Goal: Task Accomplishment & Management: Manage account settings

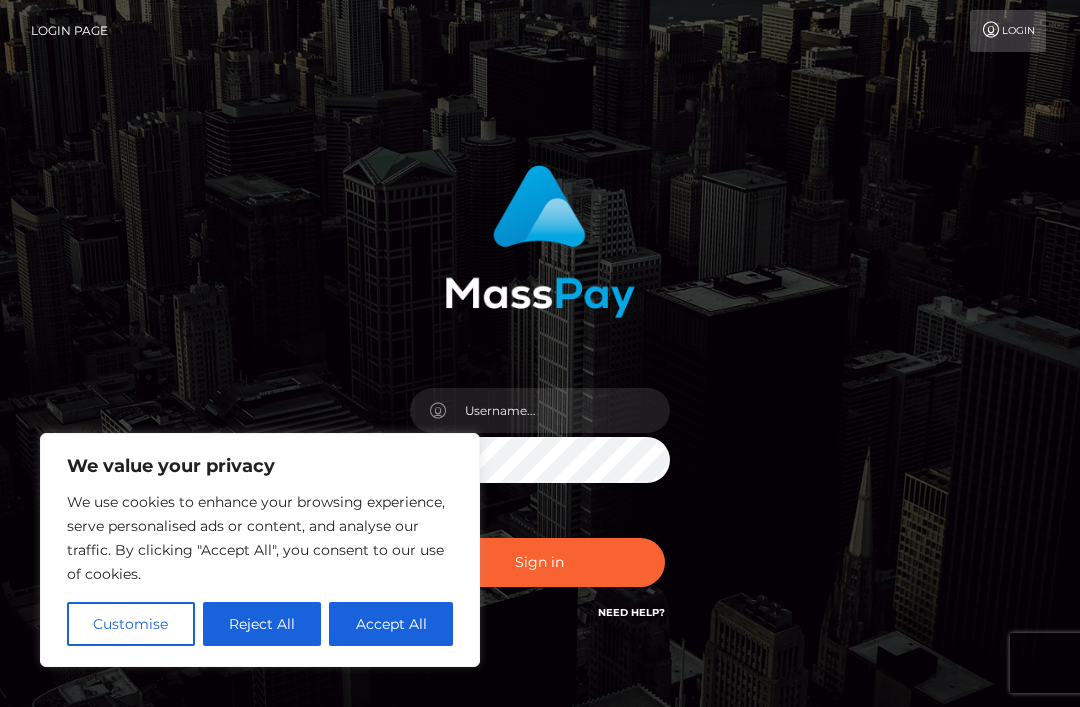
click at [375, 620] on button "Accept All" at bounding box center [391, 624] width 124 height 44
checkbox input "true"
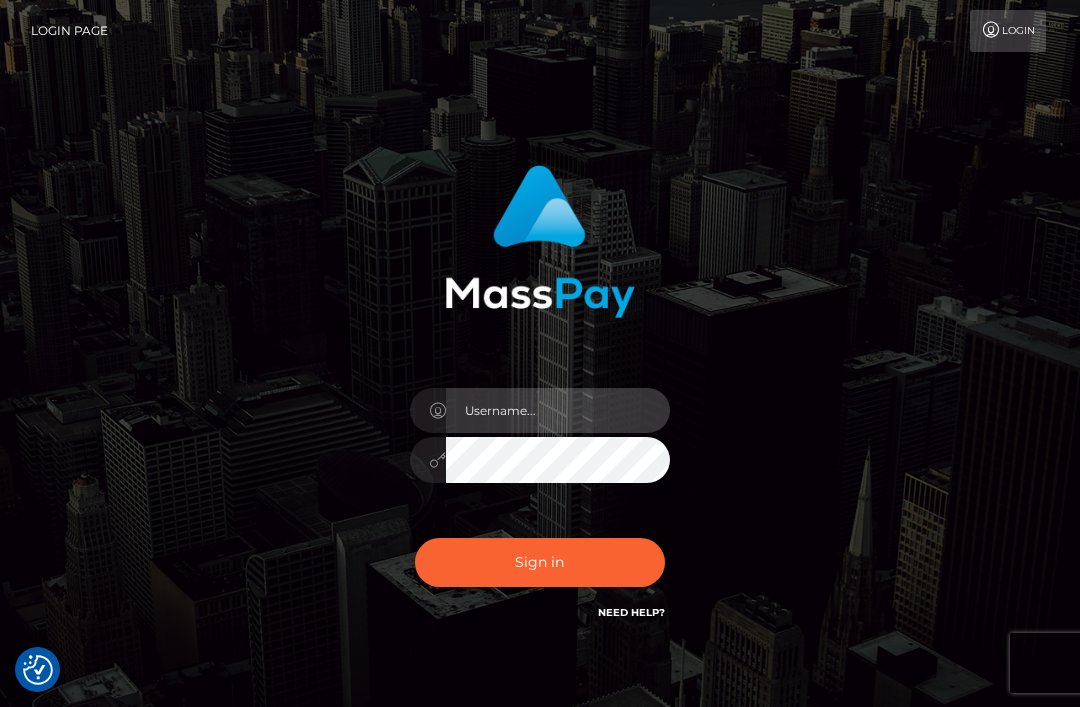
click at [632, 418] on input "text" at bounding box center [558, 410] width 224 height 45
type input "[EMAIL_ADDRESS][DOMAIN_NAME]"
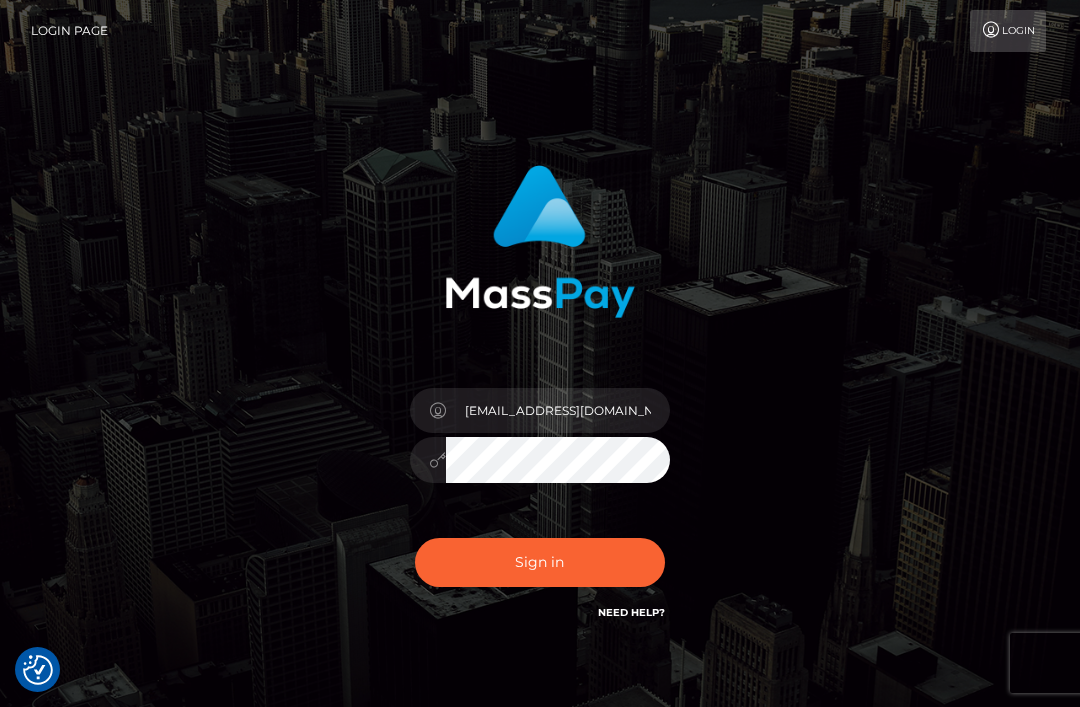
click at [611, 549] on button "Sign in" at bounding box center [540, 562] width 250 height 49
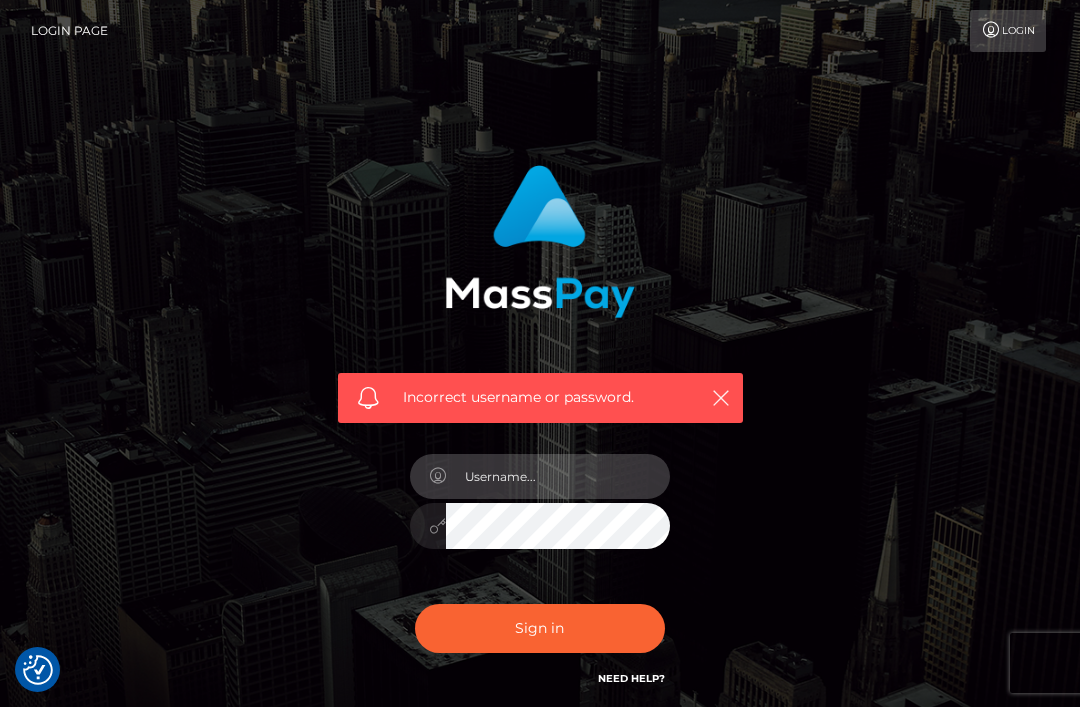
type input "[EMAIL_ADDRESS][DOMAIN_NAME]"
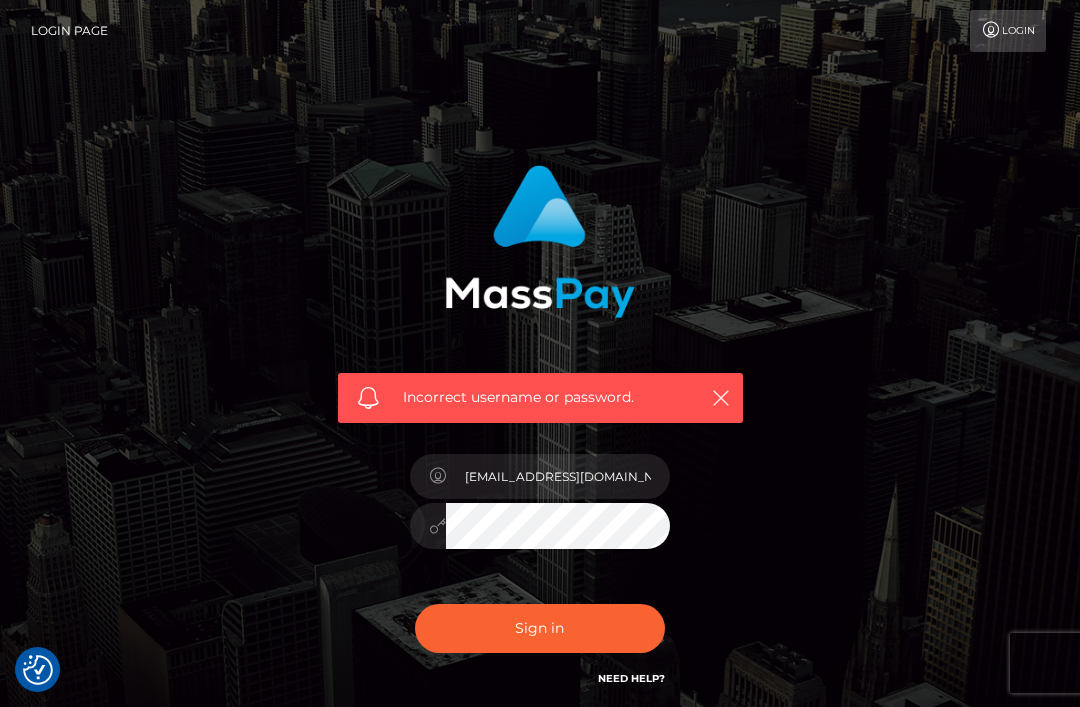
click at [618, 617] on button "Sign in" at bounding box center [540, 628] width 250 height 49
checkbox input "true"
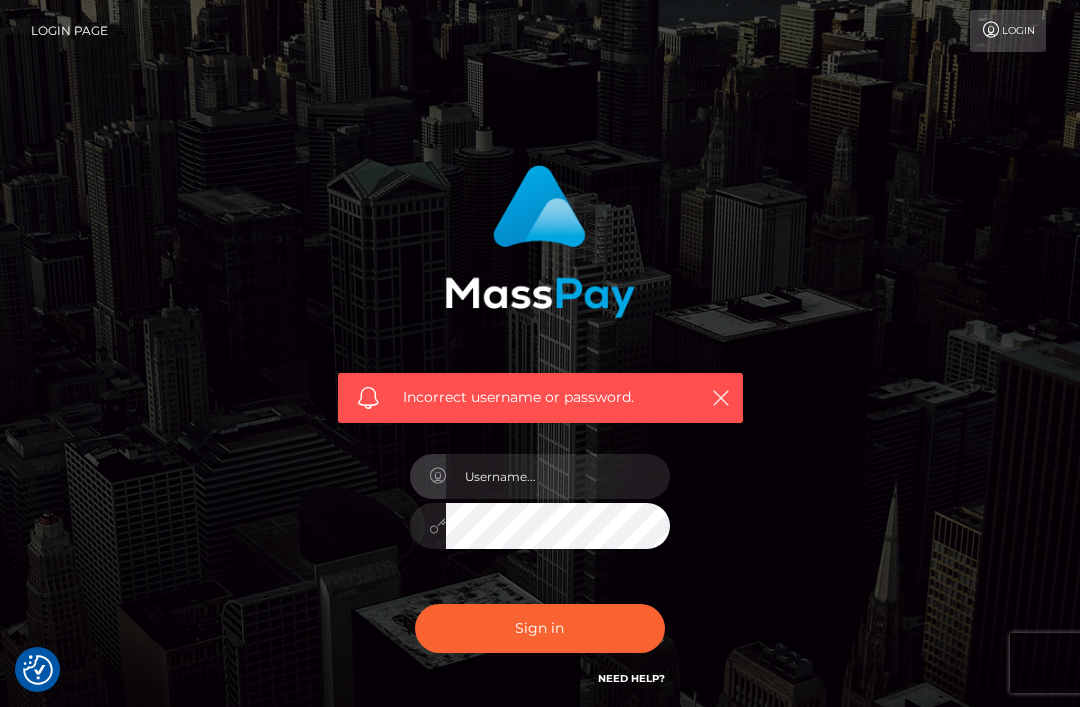
click at [995, 29] on icon at bounding box center [991, 30] width 21 height 16
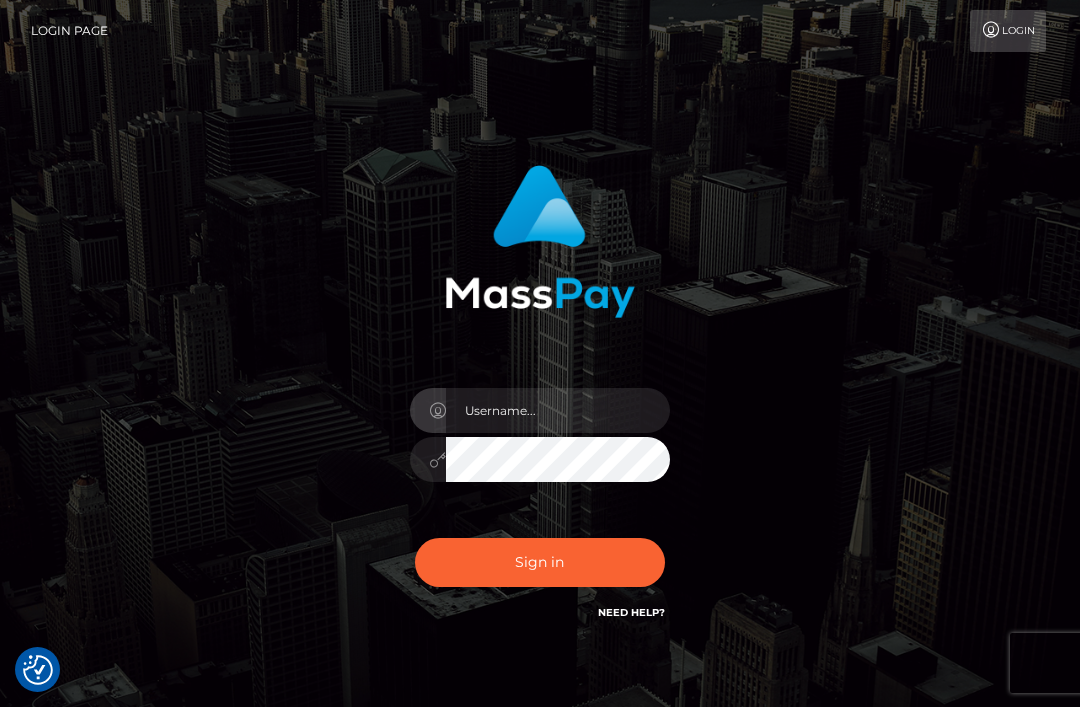
checkbox input "true"
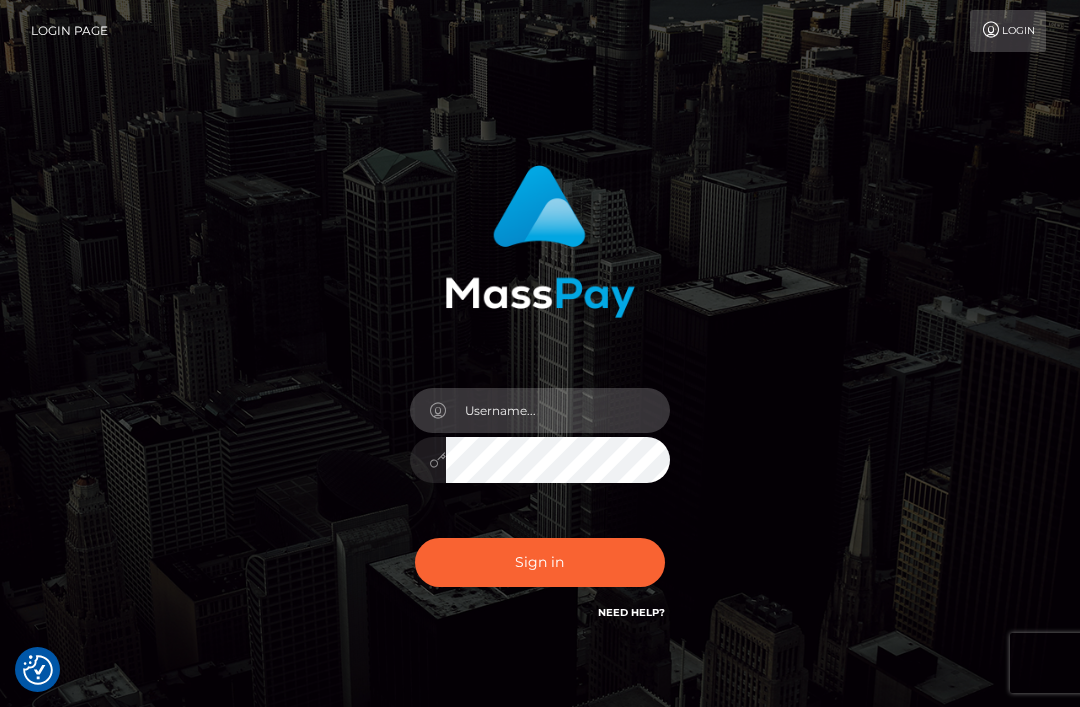
type input "[EMAIL_ADDRESS][DOMAIN_NAME]"
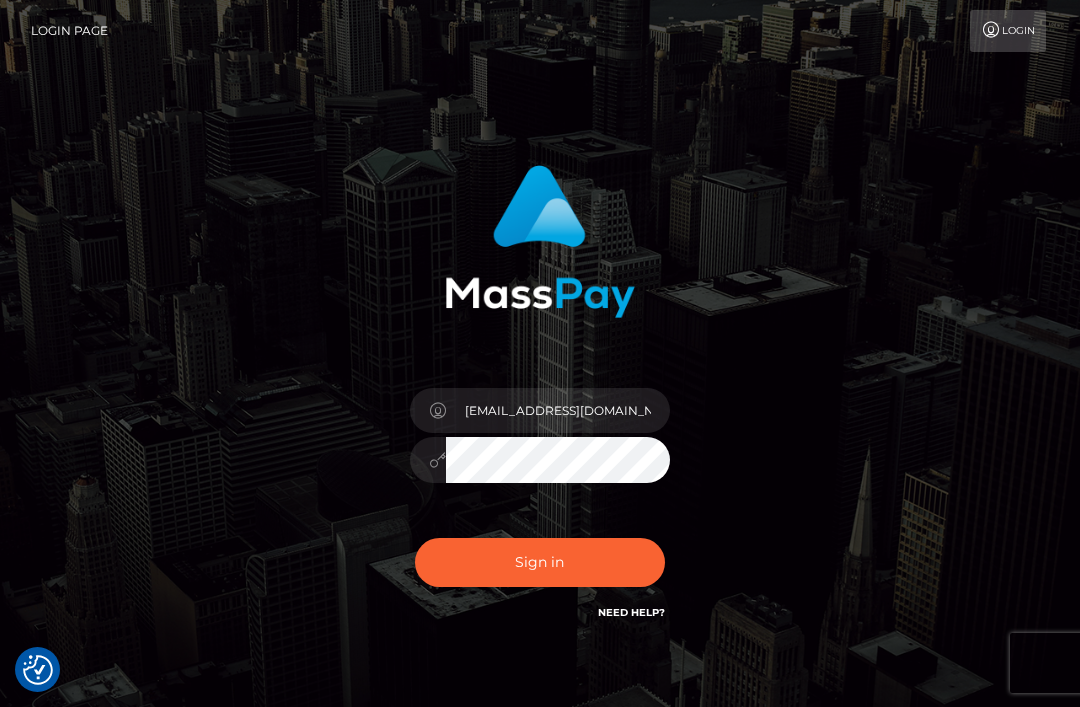
click at [631, 554] on button "Sign in" at bounding box center [540, 562] width 250 height 49
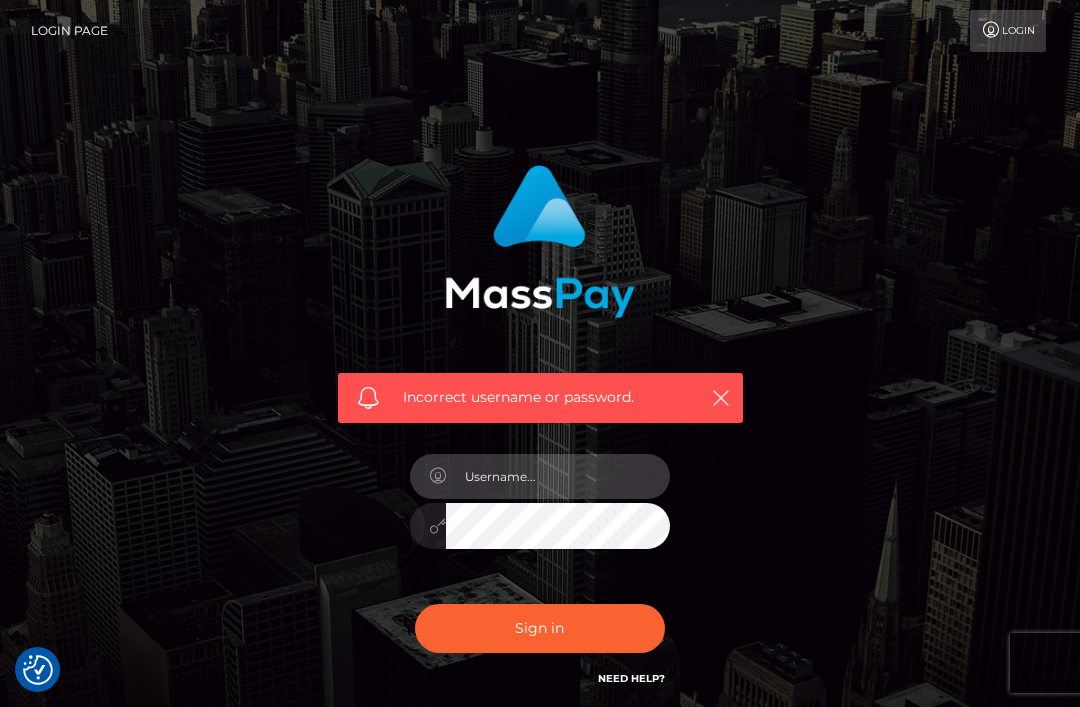
scroll to position [29, 0]
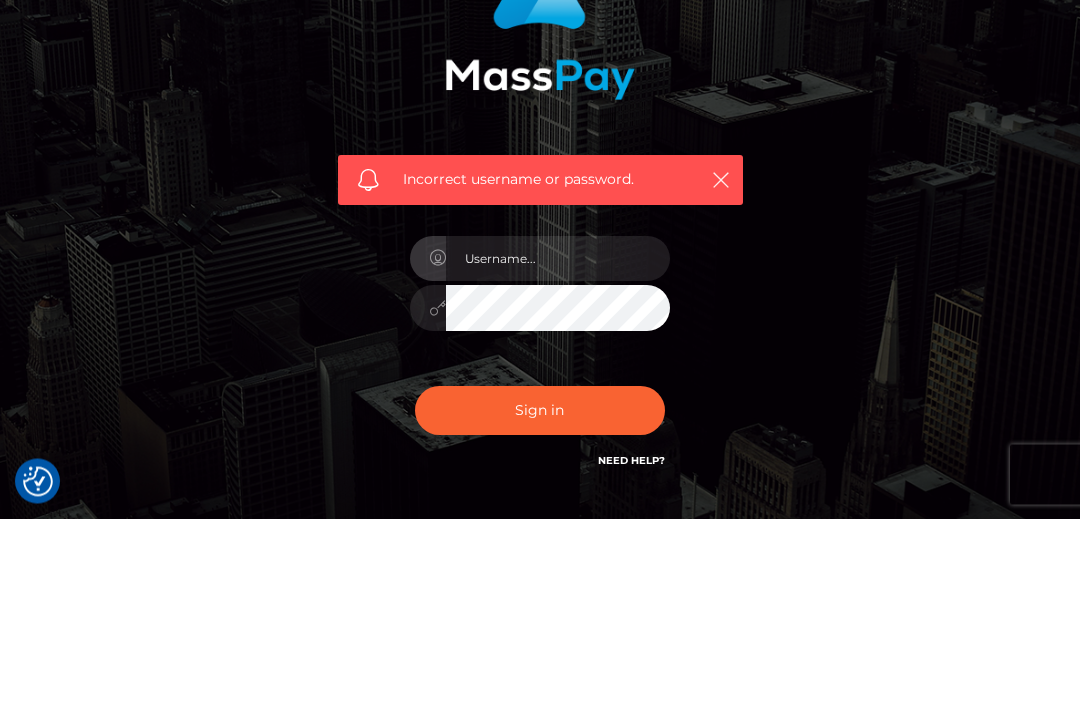
click at [640, 643] on link "Need Help?" at bounding box center [631, 649] width 67 height 13
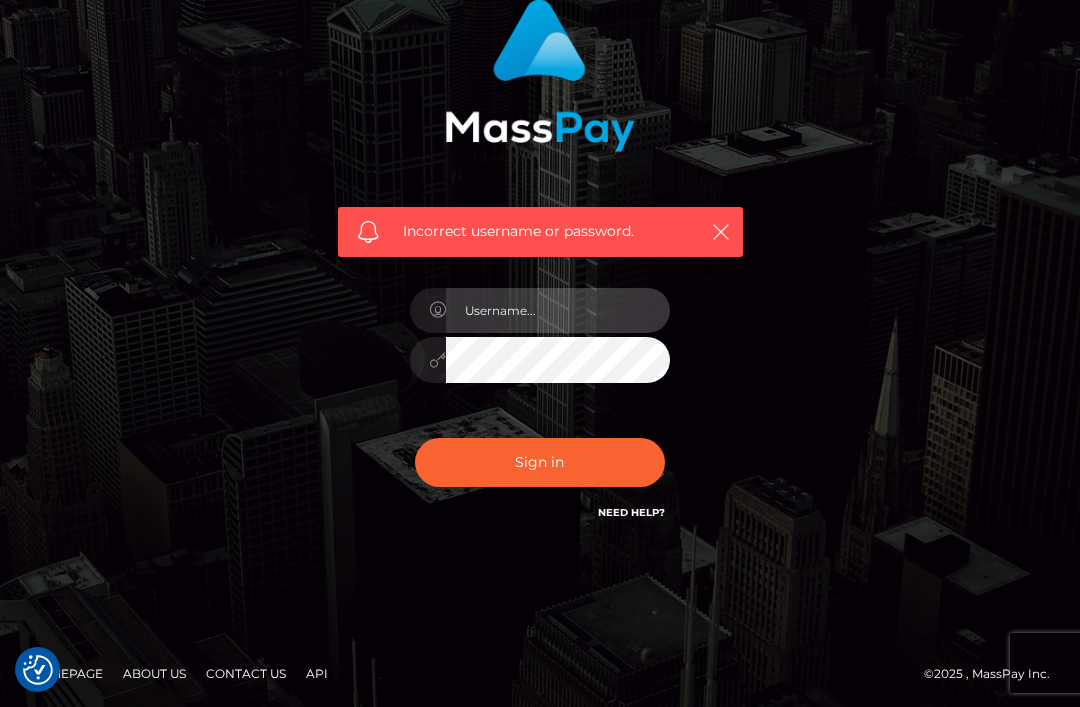
click at [623, 307] on input "text" at bounding box center [558, 310] width 224 height 45
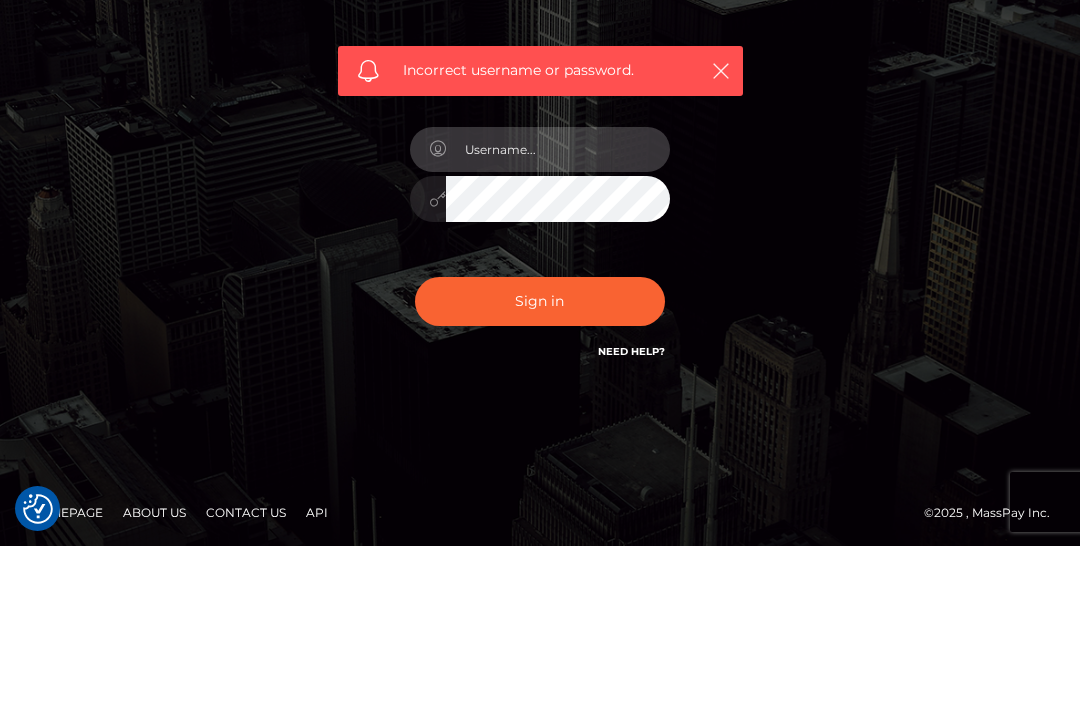
type input "forgoddessv@gmail.com"
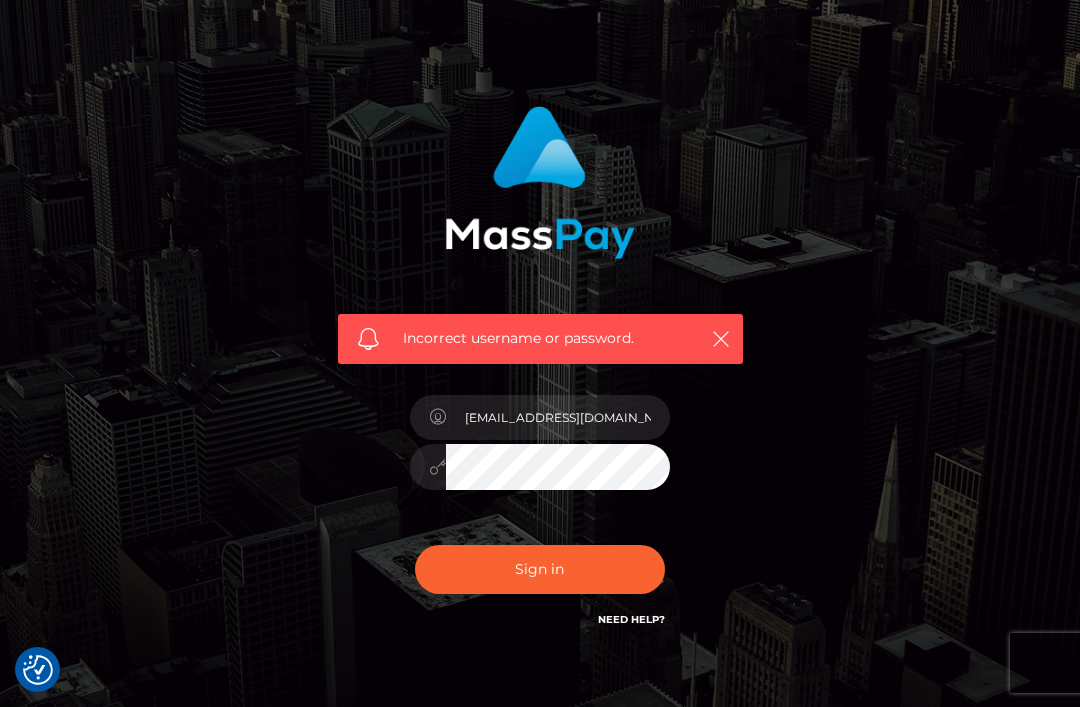
scroll to position [0, 0]
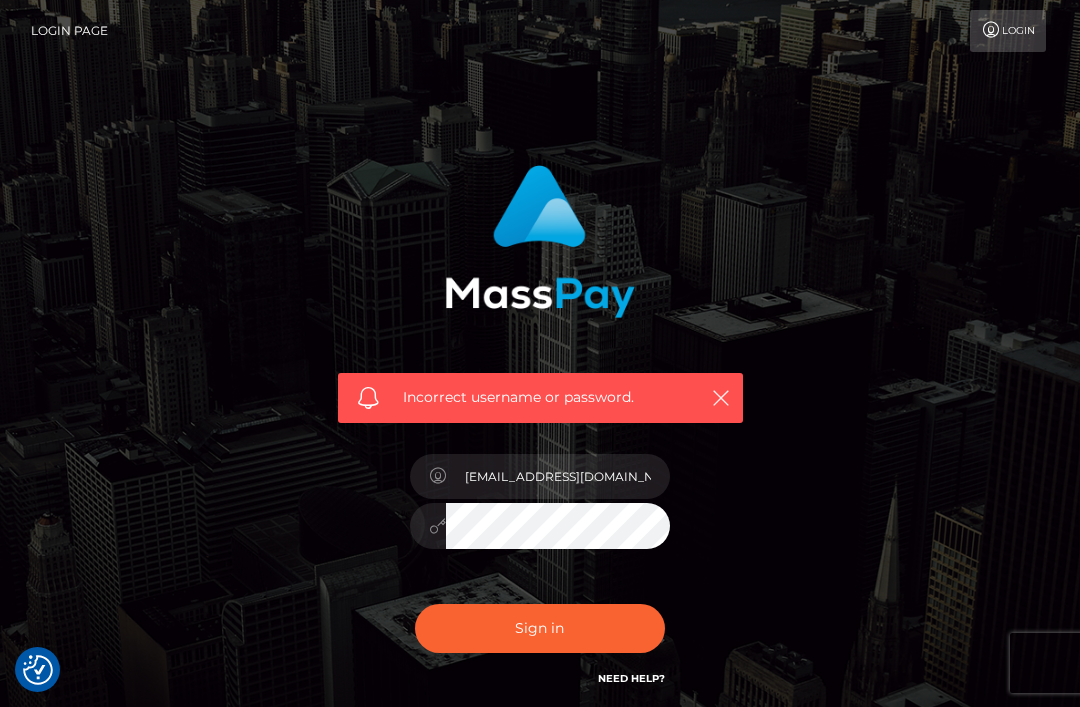
click at [636, 616] on button "Sign in" at bounding box center [540, 628] width 250 height 49
checkbox input "true"
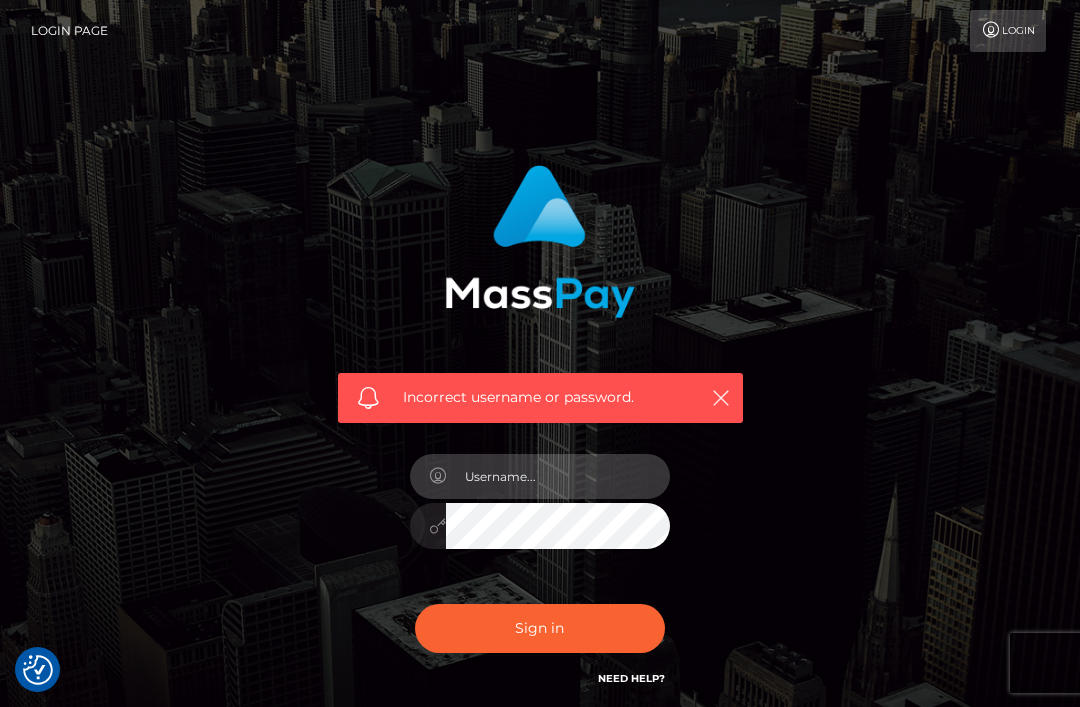
scroll to position [29, 0]
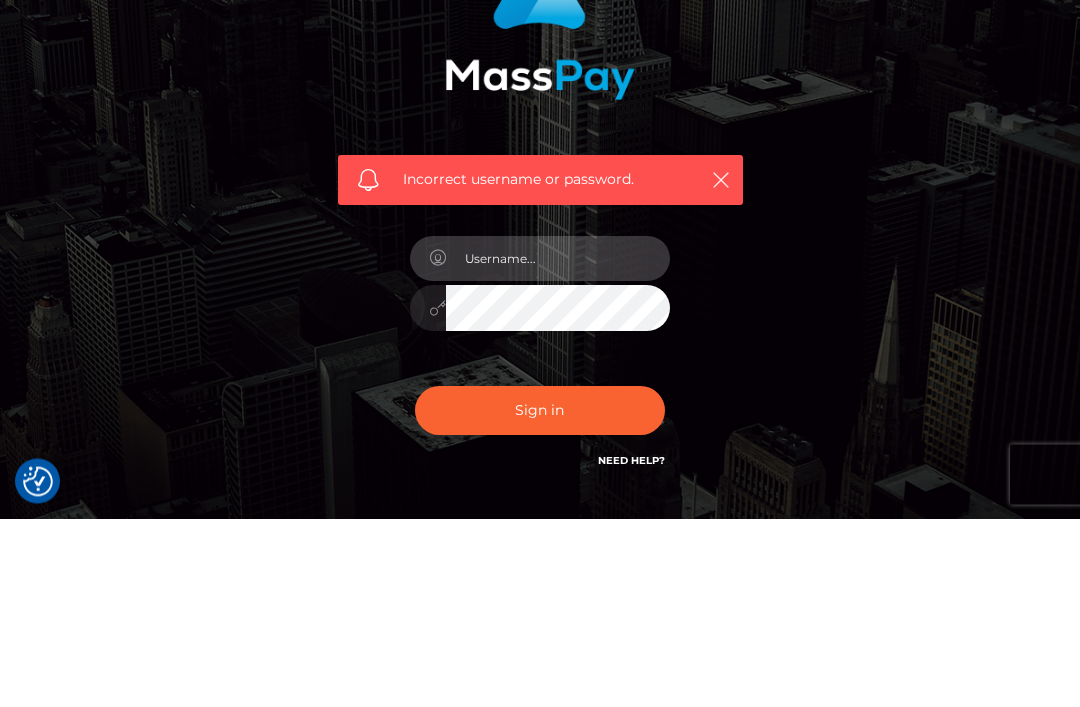
type input "Wm05eVoyOWtaR1Z6YzNaQVoyMWhhV3d1WTI5dA=="
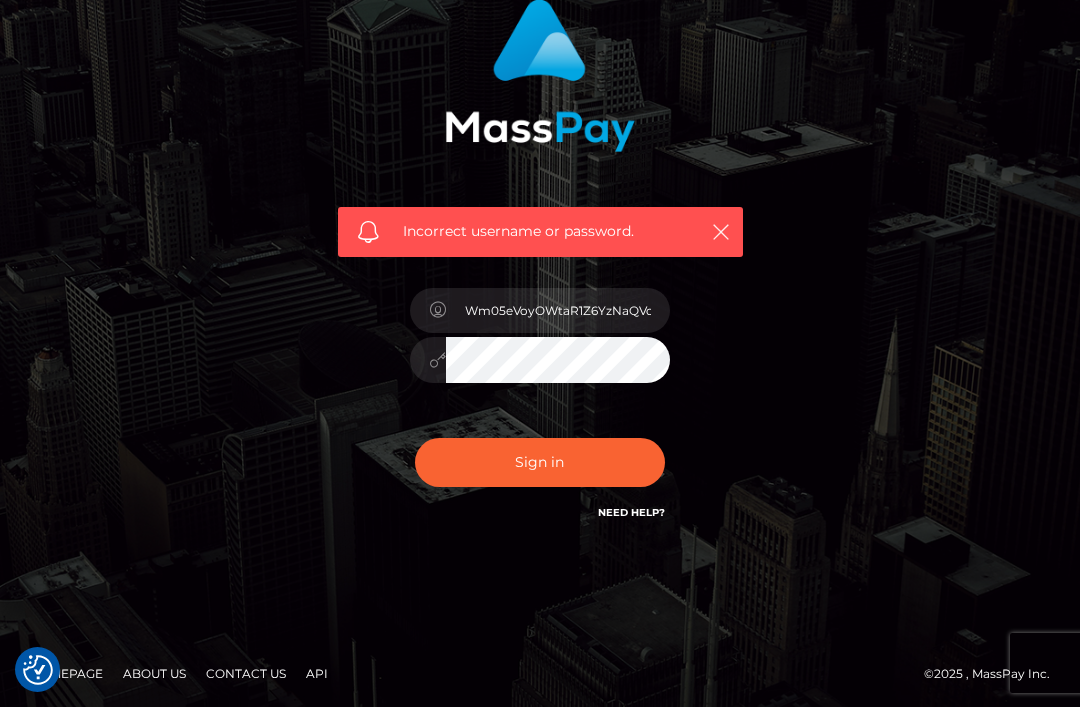
click at [626, 465] on button "Sign in" at bounding box center [540, 462] width 250 height 49
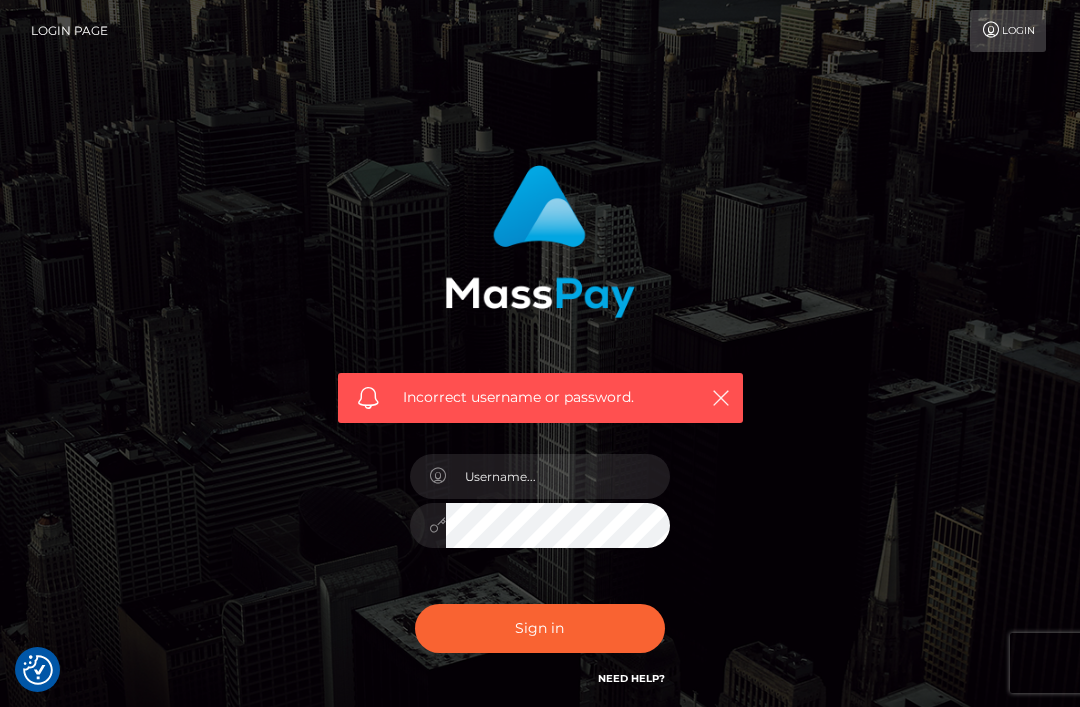
checkbox input "true"
